Goal: Book appointment/travel/reservation

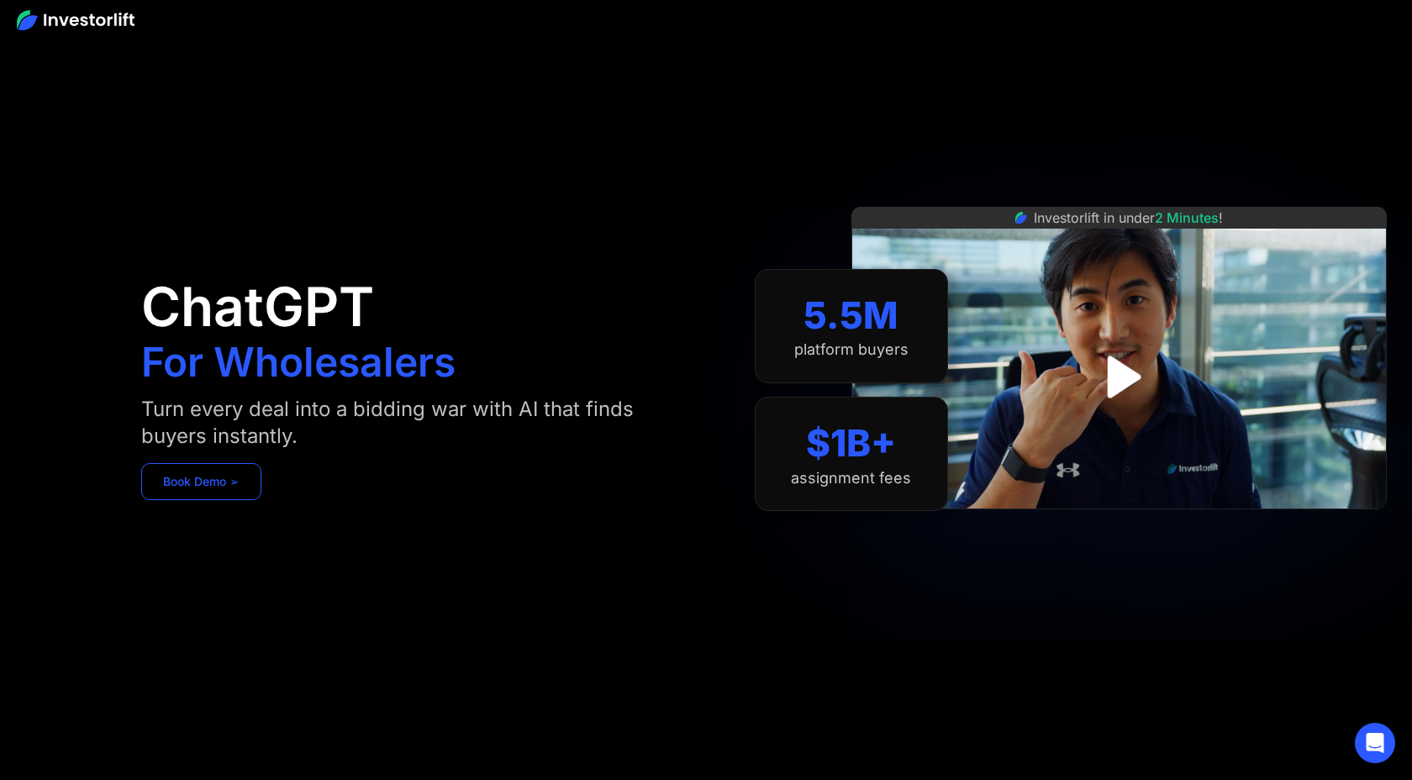
click at [198, 481] on link "Book Demo ➢" at bounding box center [201, 481] width 120 height 37
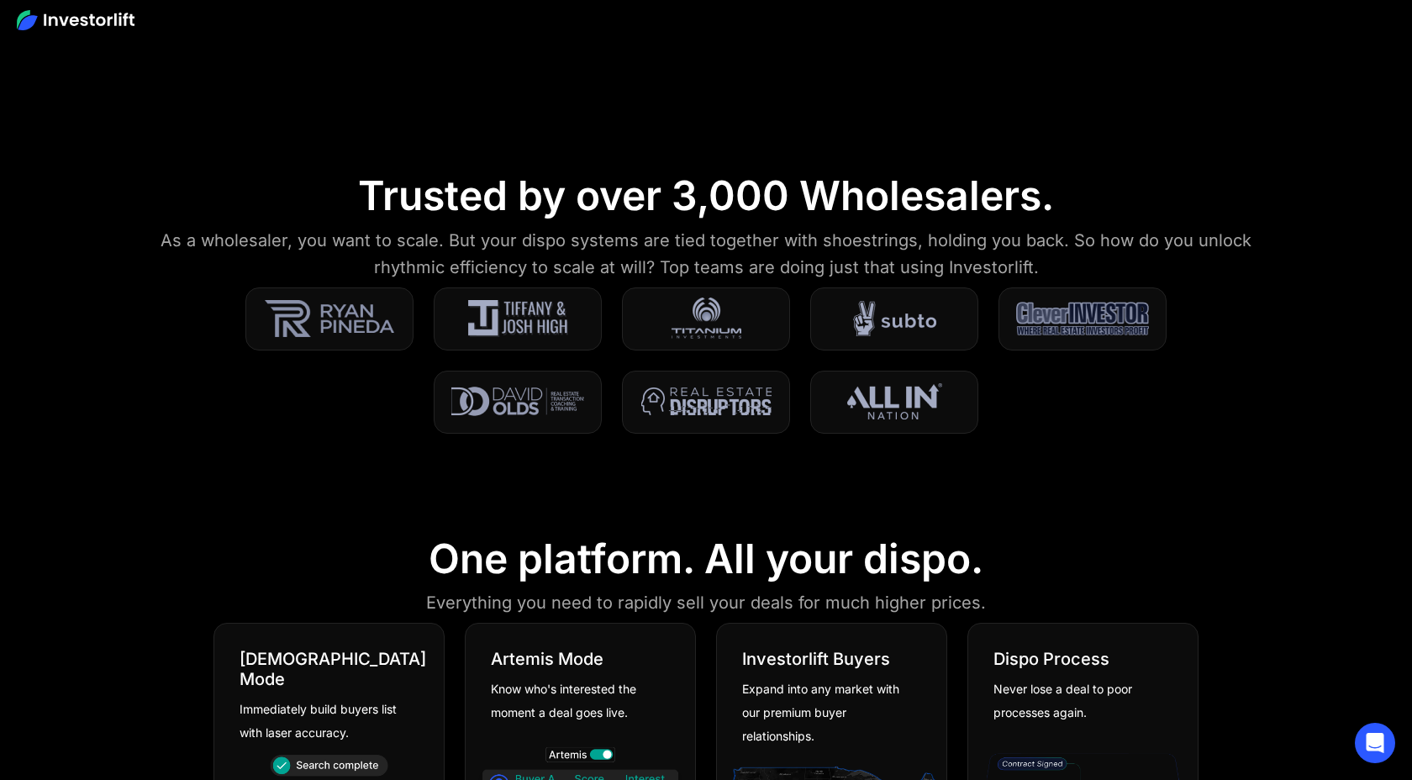
scroll to position [372, 0]
